Goal: Check status

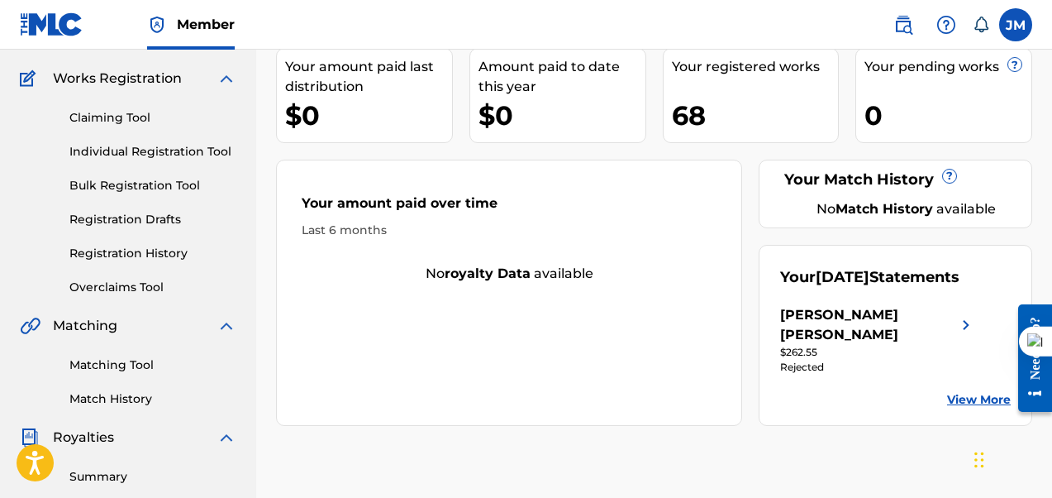
scroll to position [140, 0]
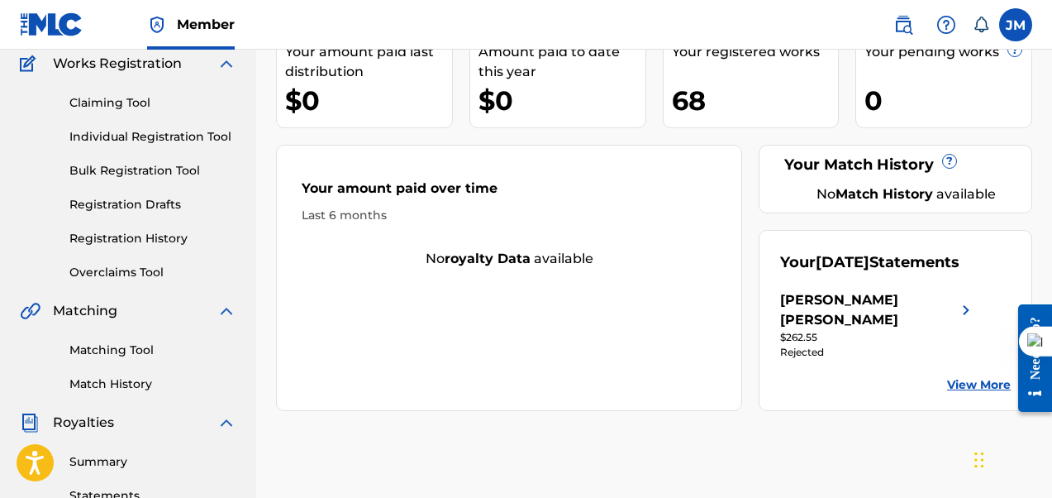
click at [842, 330] on div "[PERSON_NAME] [PERSON_NAME]" at bounding box center [868, 310] width 176 height 40
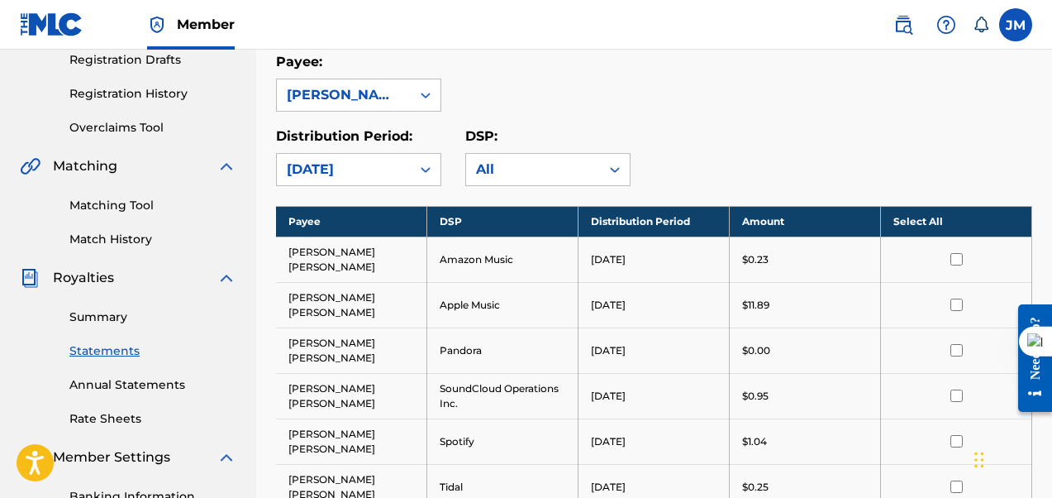
scroll to position [288, 0]
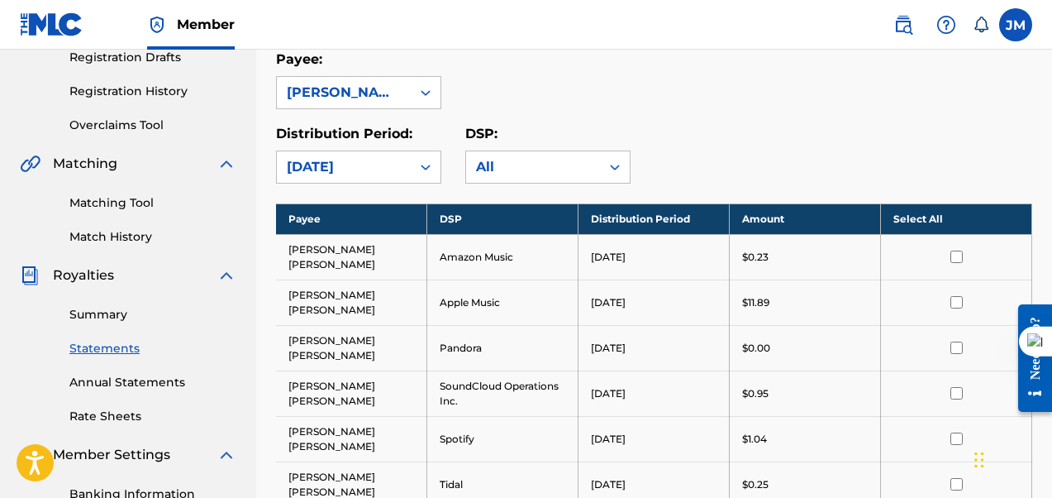
click at [99, 312] on link "Summary" at bounding box center [152, 314] width 167 height 17
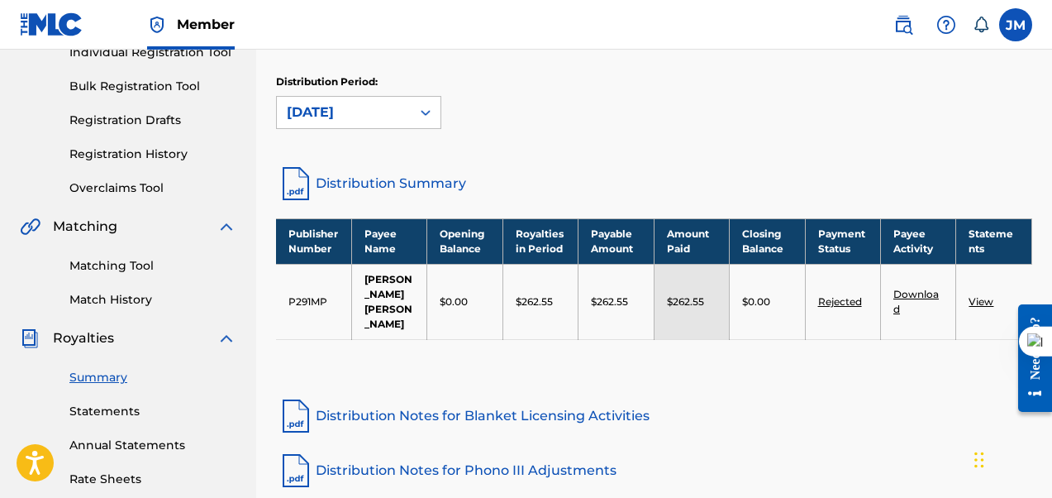
scroll to position [228, 0]
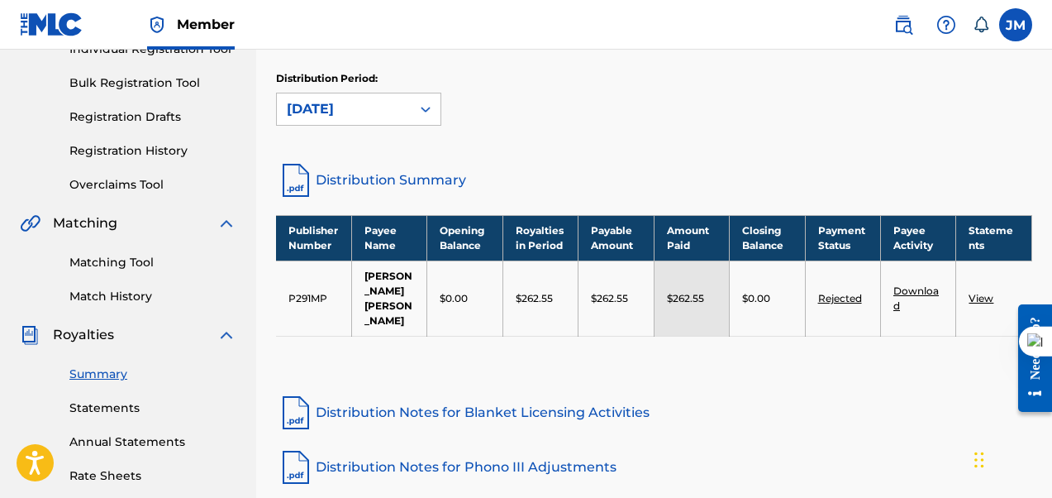
click at [841, 304] on link "Rejected" at bounding box center [840, 298] width 44 height 12
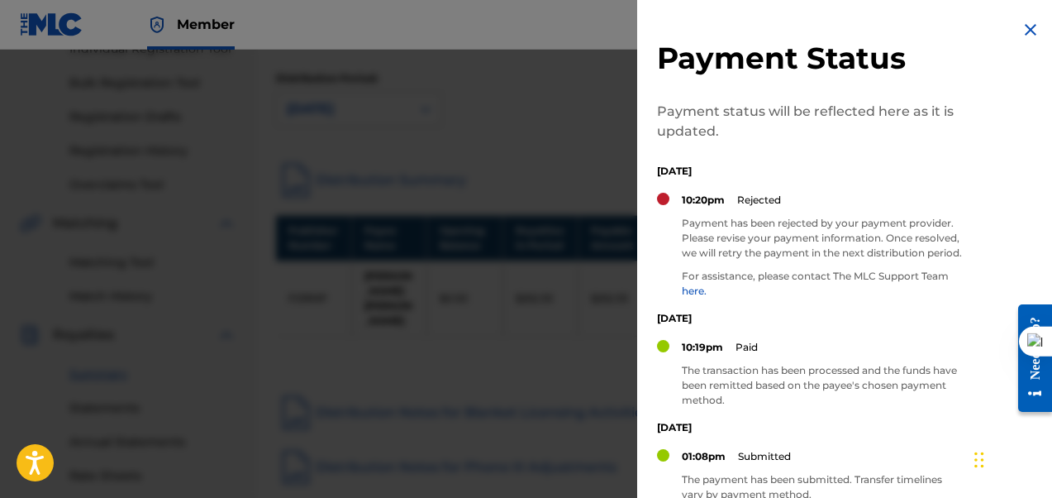
click at [1026, 30] on img at bounding box center [1031, 30] width 20 height 20
